Goal: Communication & Community: Ask a question

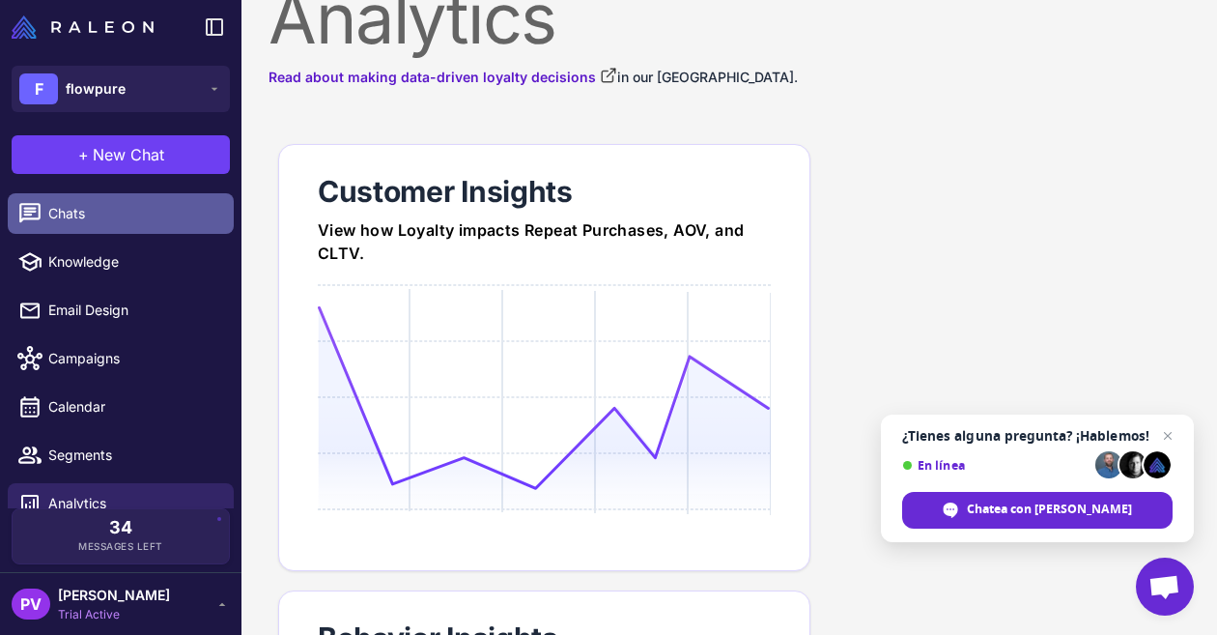
click at [139, 224] on link "Chats" at bounding box center [121, 213] width 226 height 41
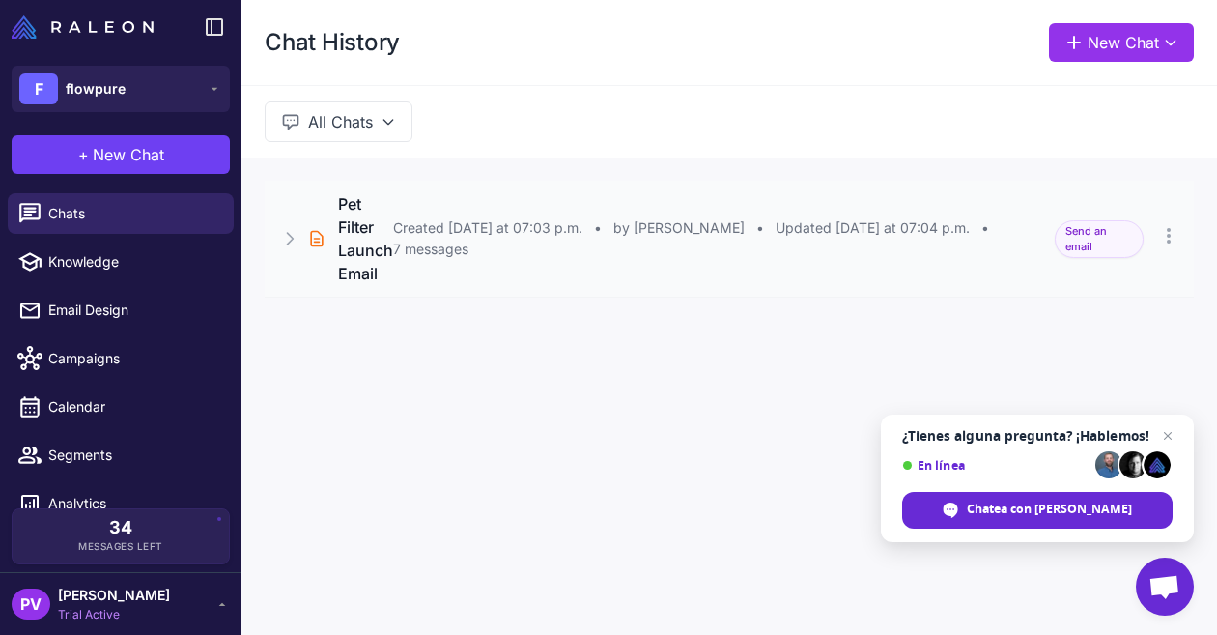
click at [476, 243] on div "Created [DATE] at 07:03 p.m. • by Brenden • Updated [DATE] at 07:04 p.m. • 7 me…" at bounding box center [718, 238] width 650 height 43
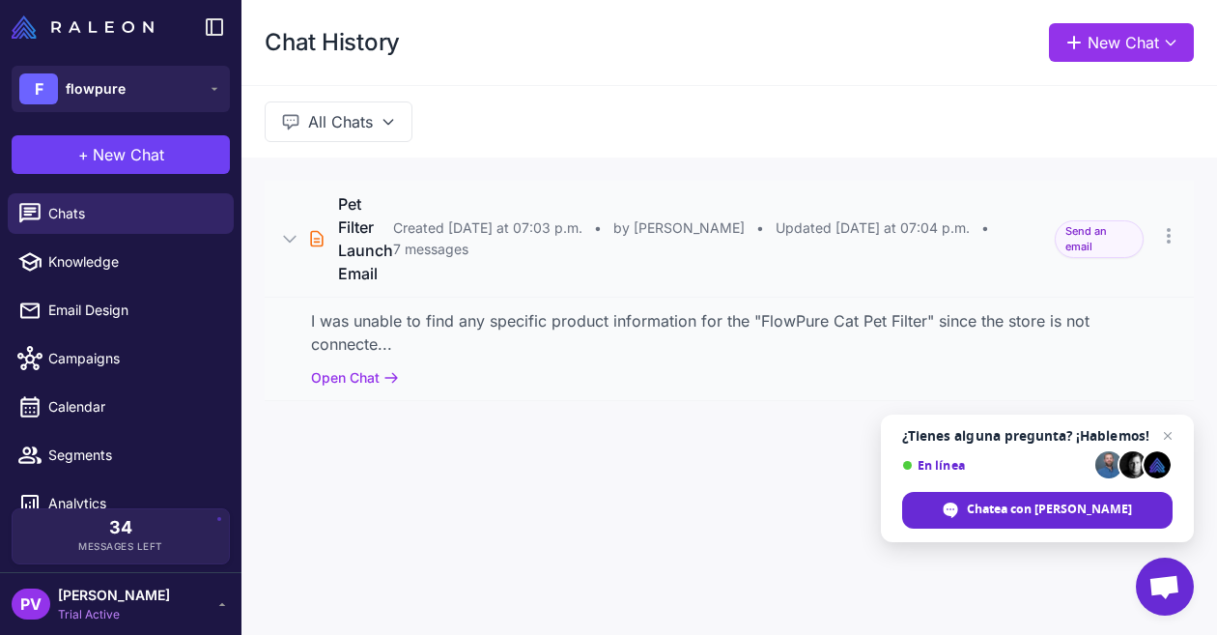
click at [374, 272] on h3 "Pet Filter Launch Email" at bounding box center [365, 238] width 55 height 93
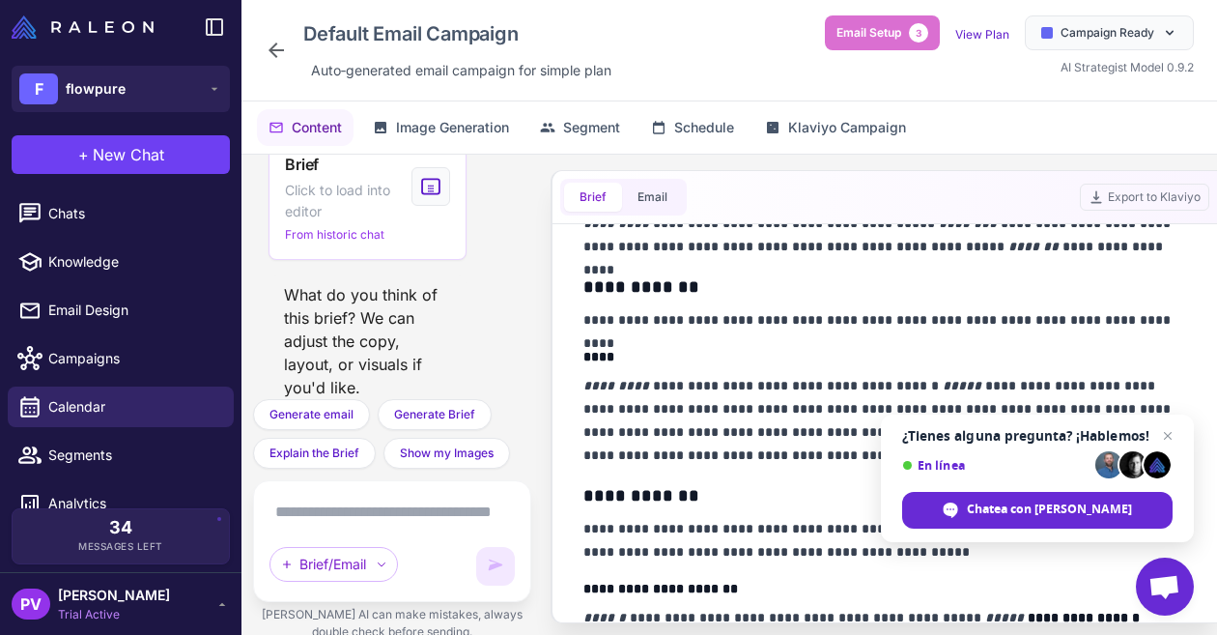
scroll to position [497, 0]
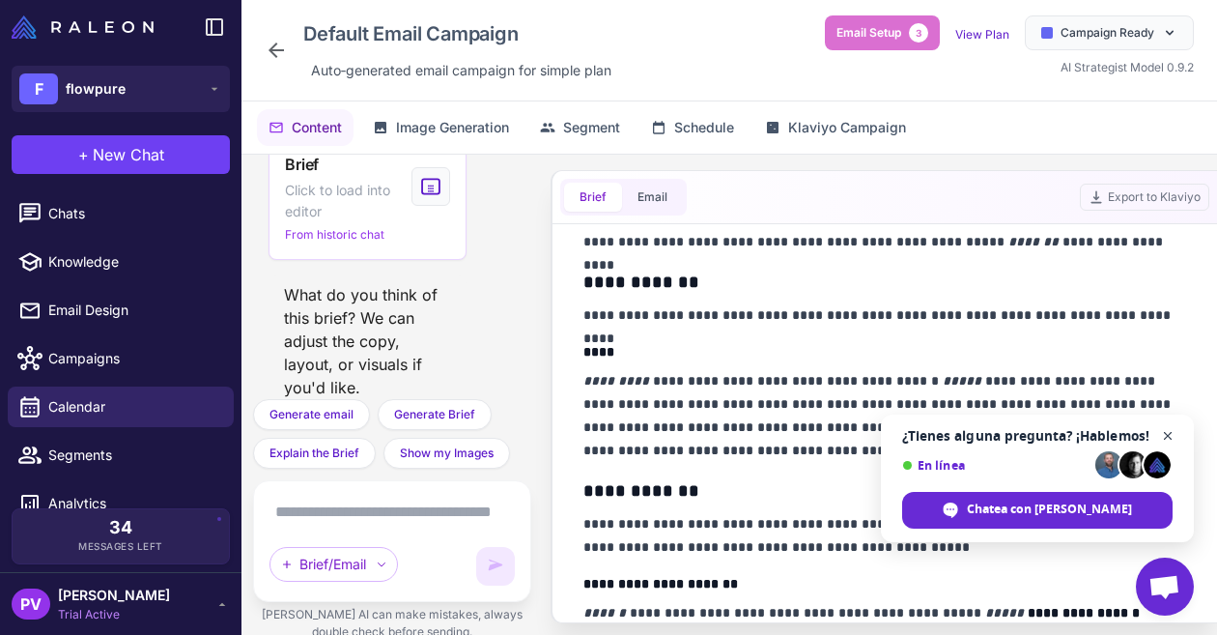
click at [1171, 437] on span "Chat abierto" at bounding box center [1169, 436] width 24 height 24
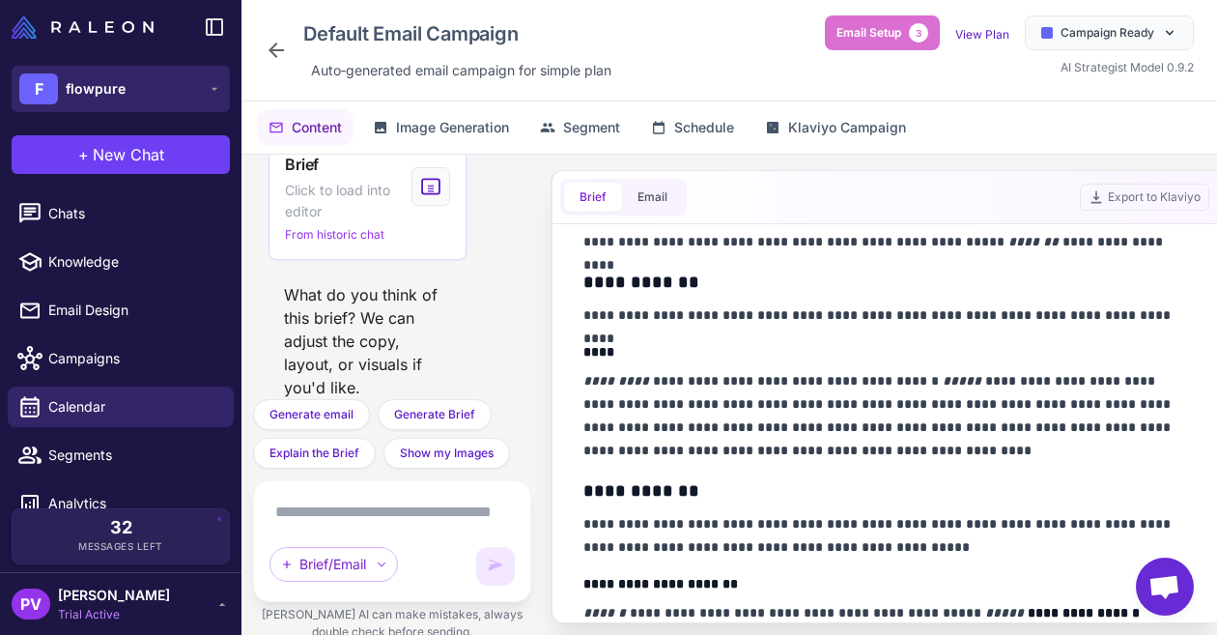
click at [149, 83] on button "F flowpure" at bounding box center [121, 89] width 218 height 46
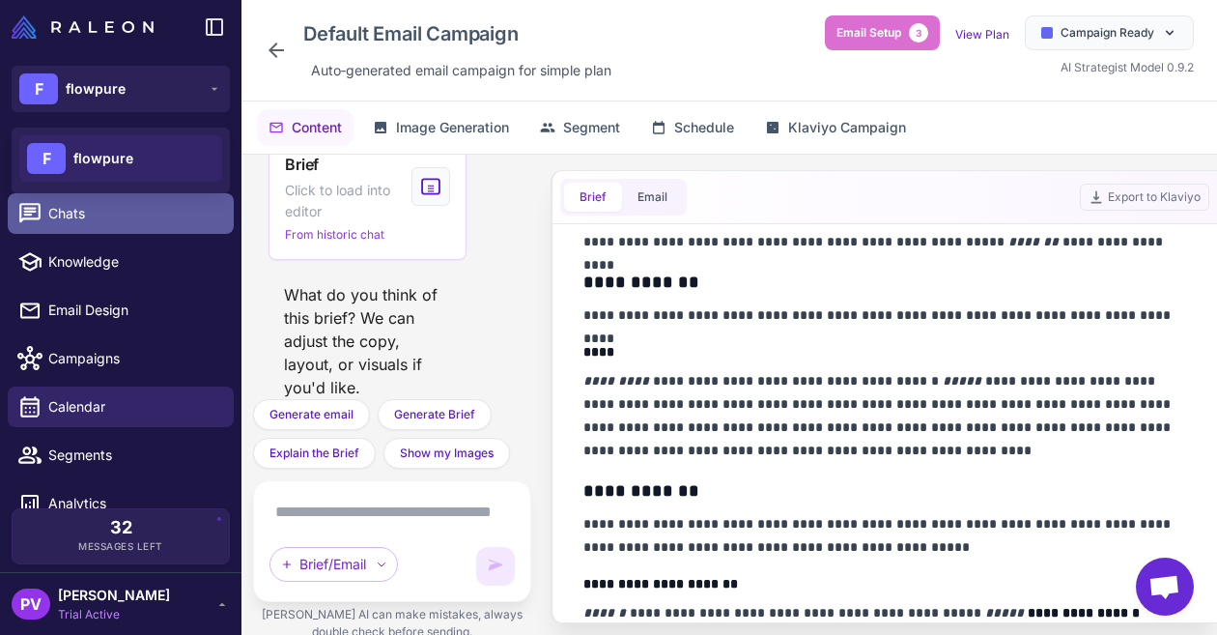
click at [129, 217] on span "Chats" at bounding box center [133, 213] width 170 height 21
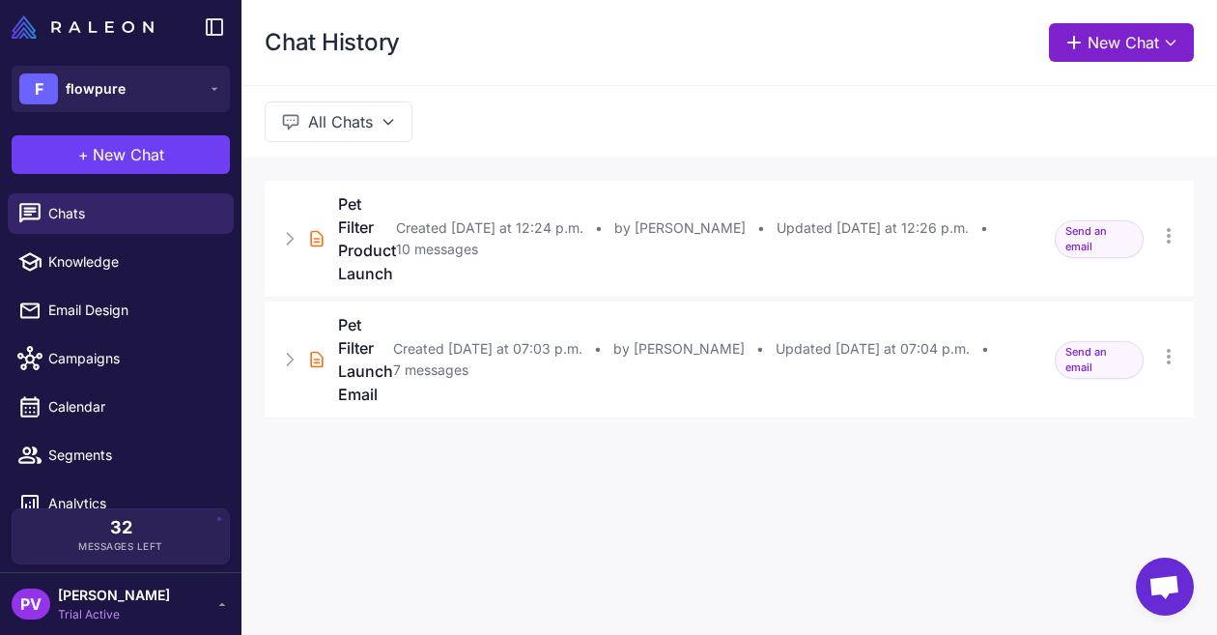
click at [1117, 40] on button "New Chat" at bounding box center [1121, 42] width 145 height 39
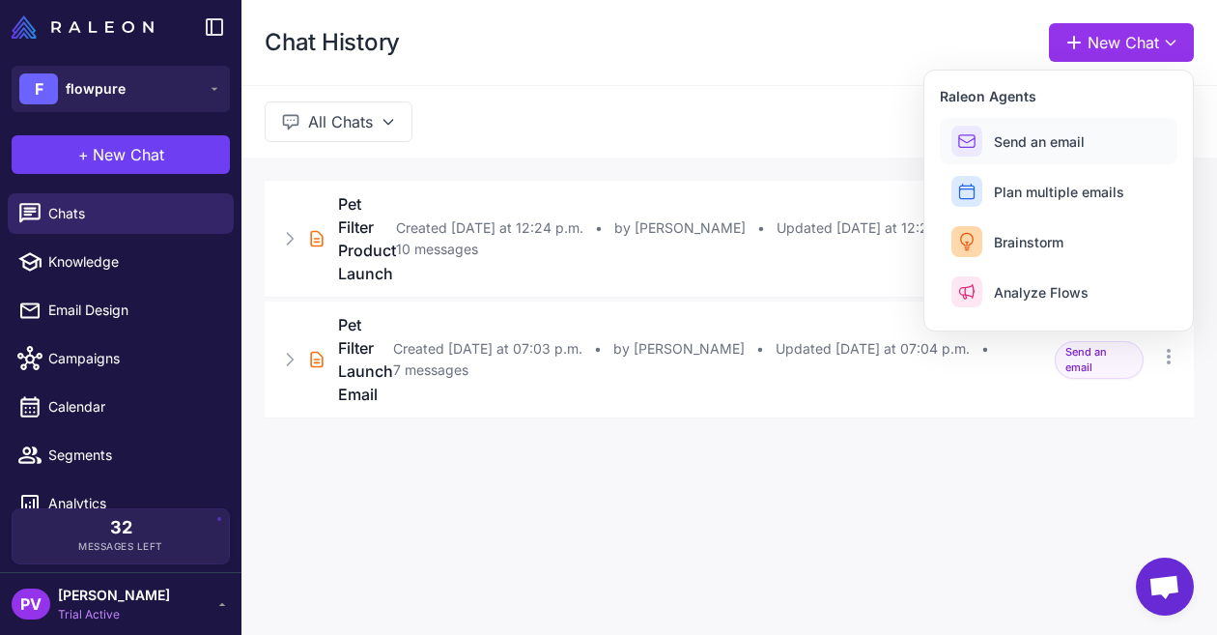
click at [1068, 128] on button "Send an email" at bounding box center [1059, 141] width 238 height 46
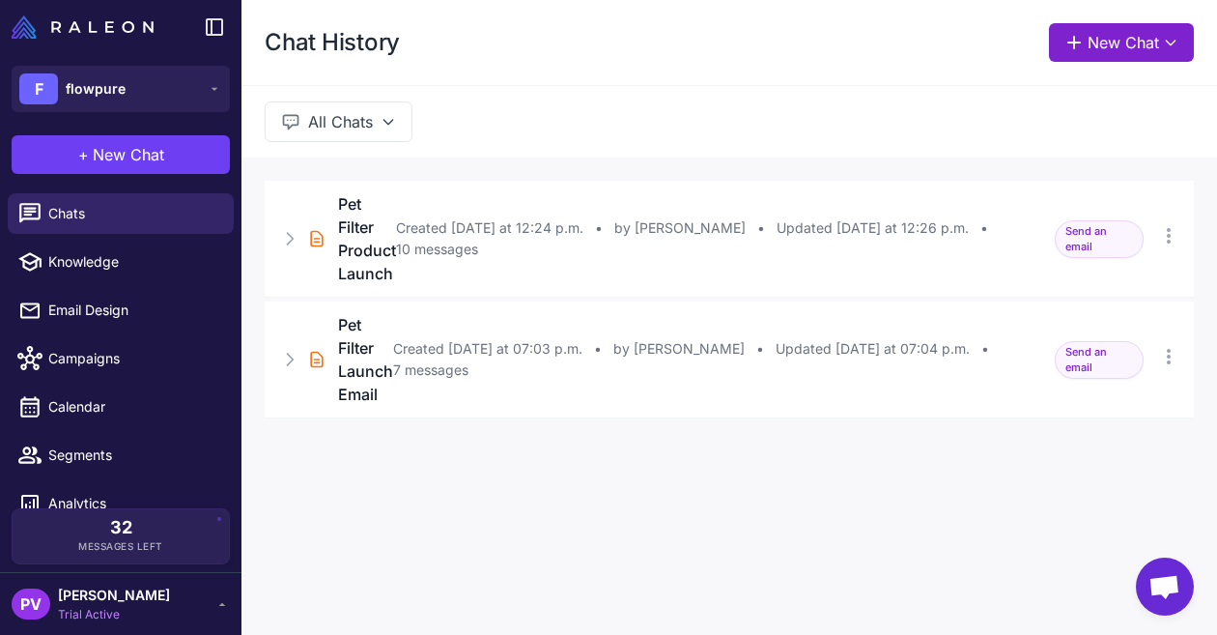
click at [1123, 47] on button "New Chat" at bounding box center [1121, 42] width 145 height 39
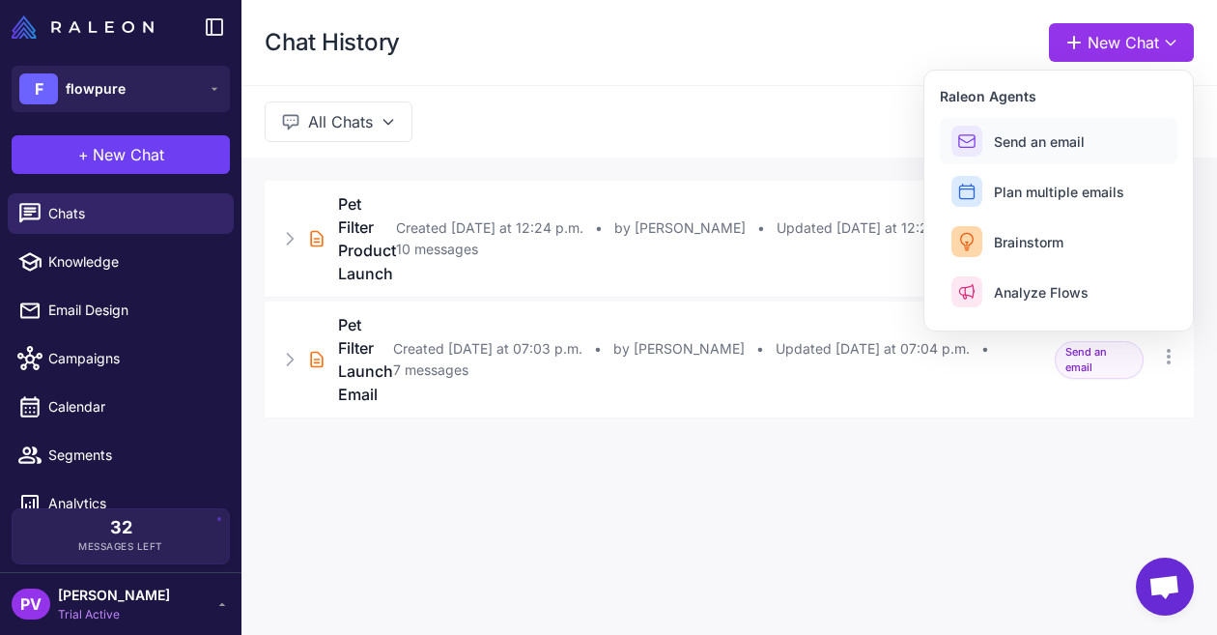
click at [1007, 143] on span "Send an email" at bounding box center [1039, 141] width 91 height 20
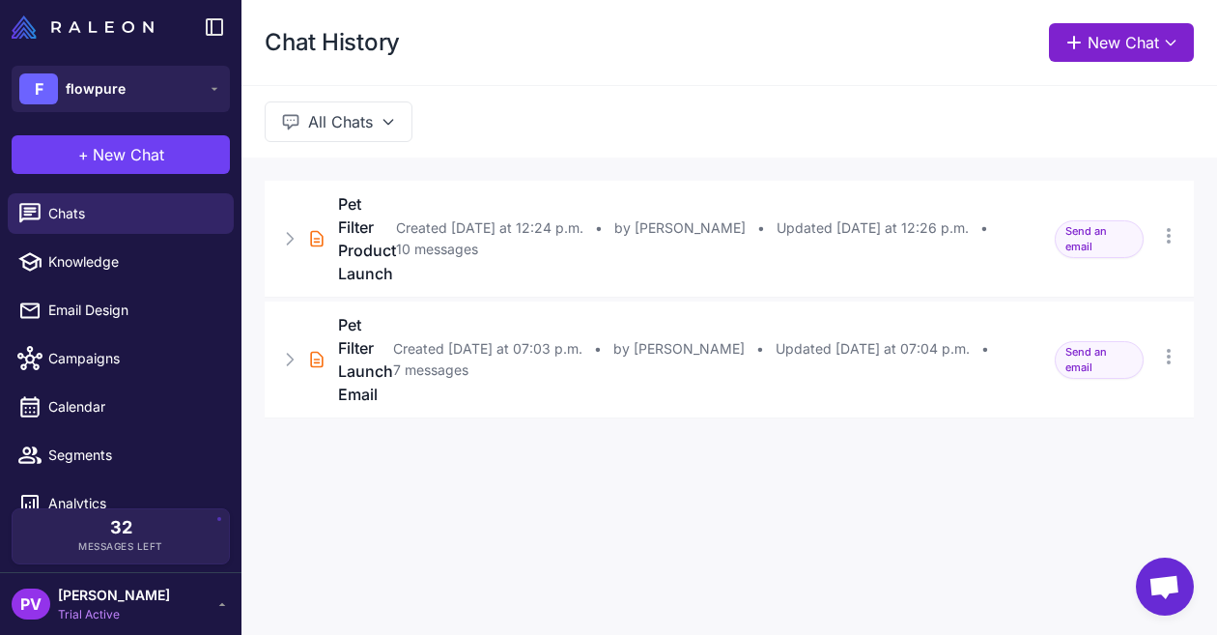
click at [1091, 40] on button "New Chat" at bounding box center [1121, 42] width 145 height 39
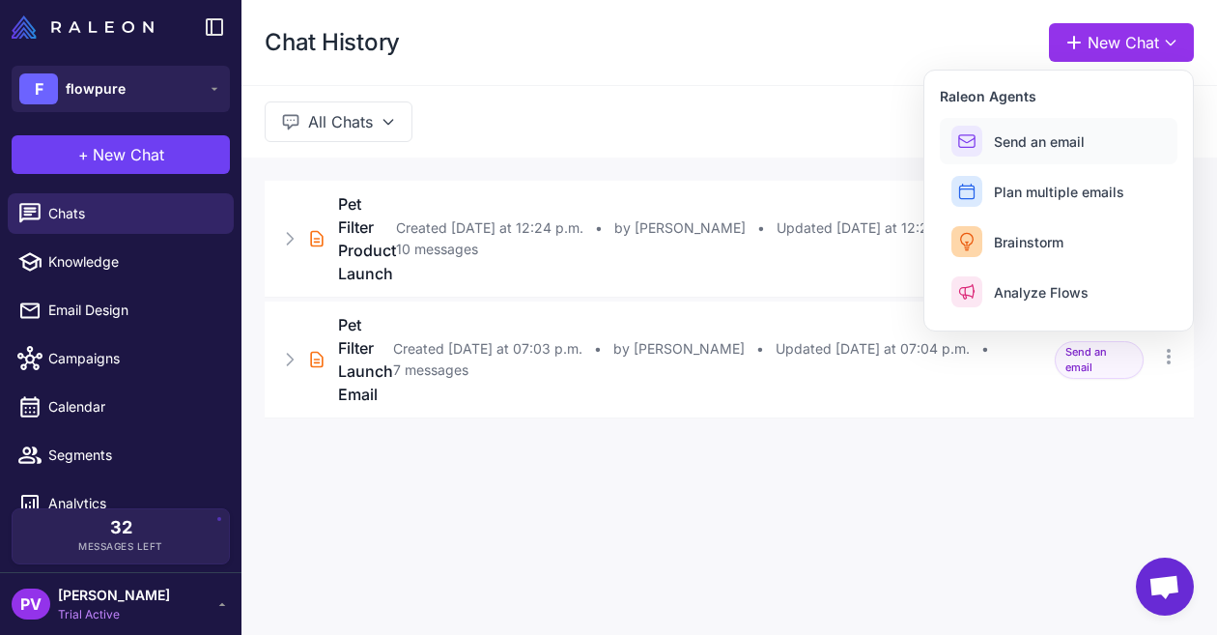
click at [1055, 139] on span "Send an email" at bounding box center [1039, 141] width 91 height 20
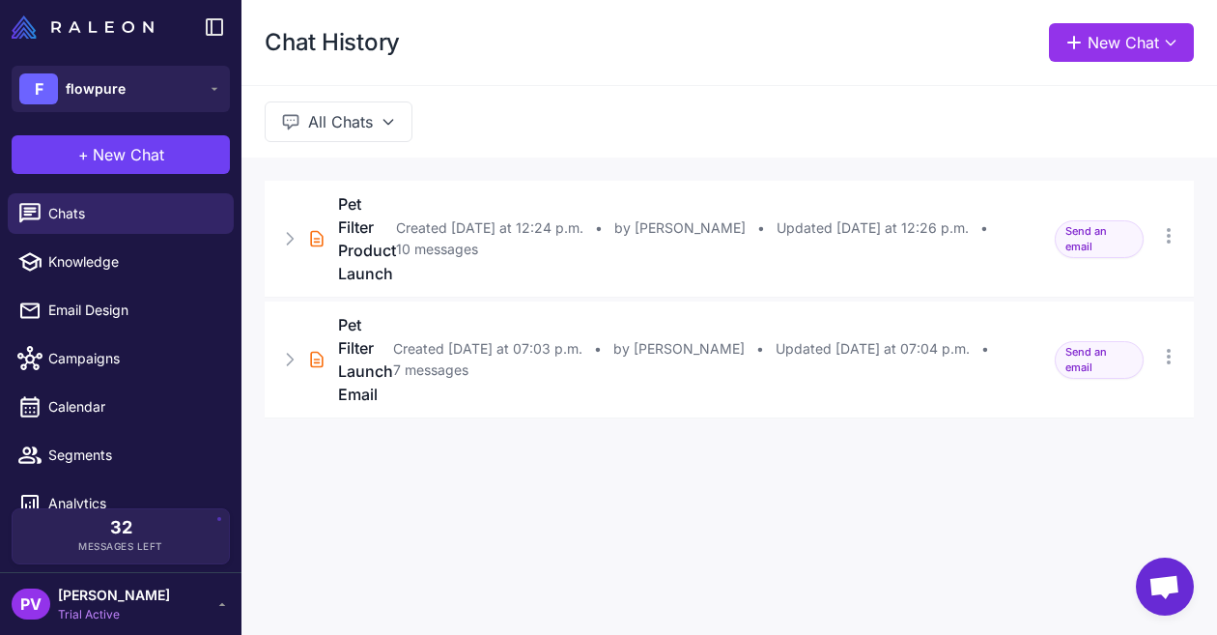
click at [1154, 587] on span "Chat abierto" at bounding box center [1165, 588] width 32 height 27
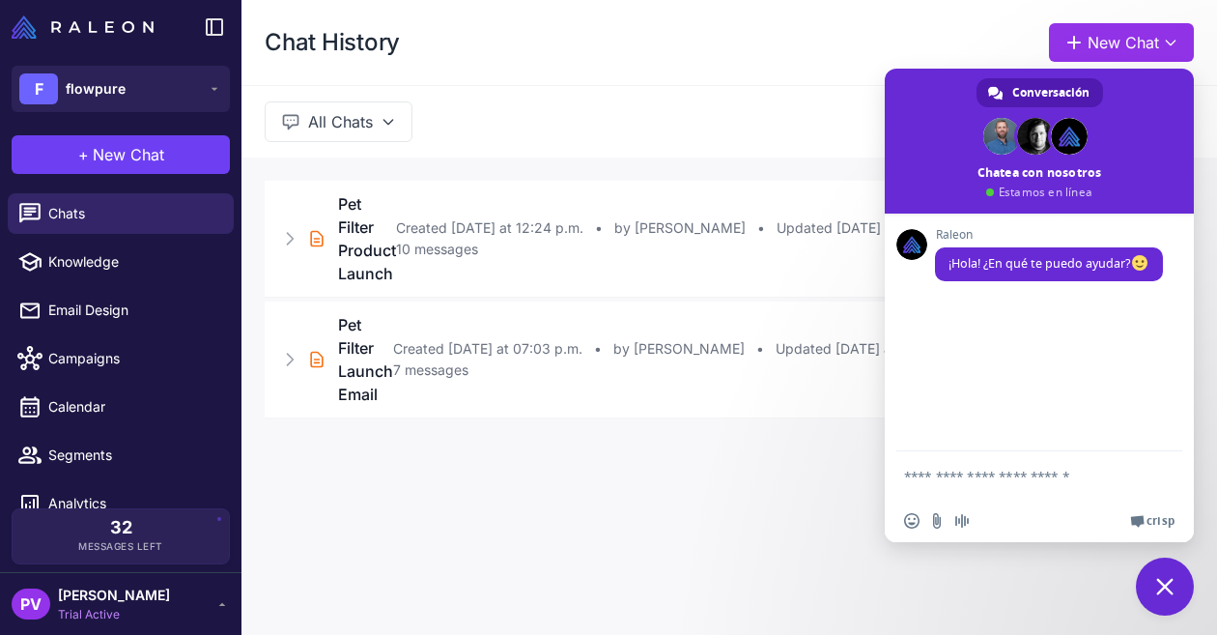
click at [762, 516] on div "Chat History New Chat All Chats Brief Chat Pet Filter Product Launch Created [D…" at bounding box center [730, 317] width 976 height 635
click at [173, 151] on button "+ New Chat" at bounding box center [121, 154] width 218 height 39
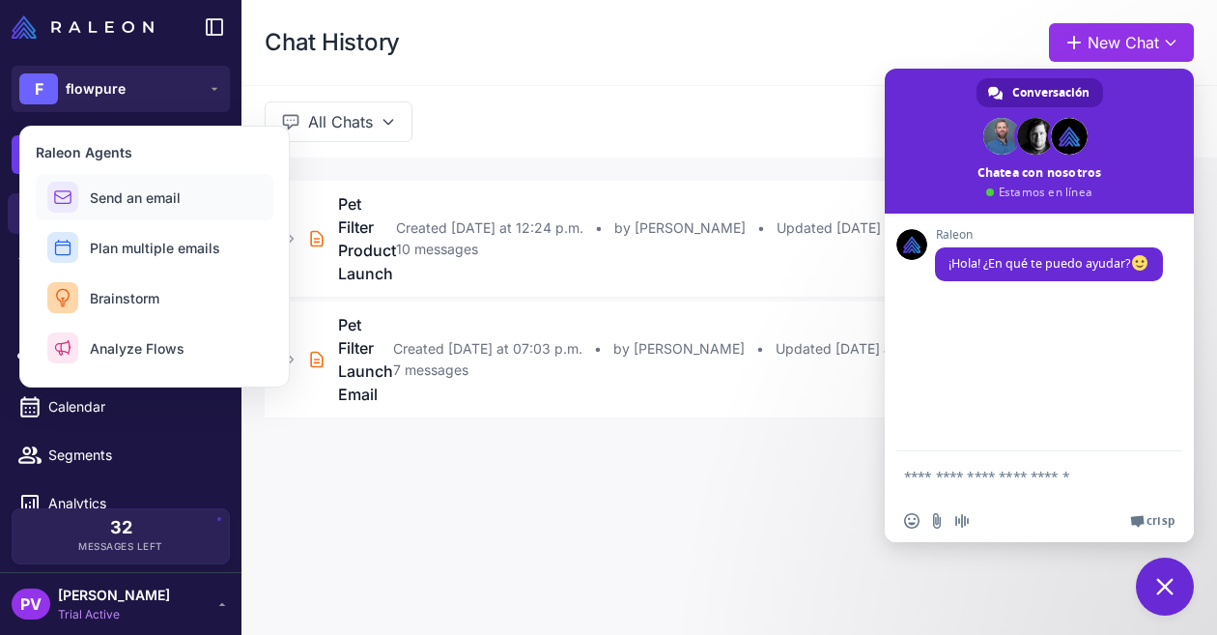
click at [170, 198] on span "Send an email" at bounding box center [135, 197] width 91 height 20
